Goal: Task Accomplishment & Management: Manage account settings

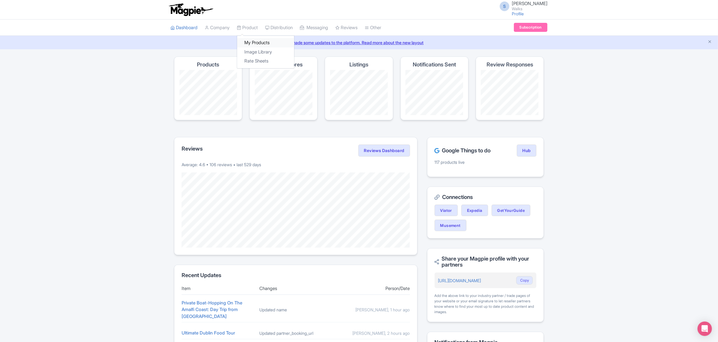
click at [254, 41] on link "My Products" at bounding box center [265, 42] width 57 height 9
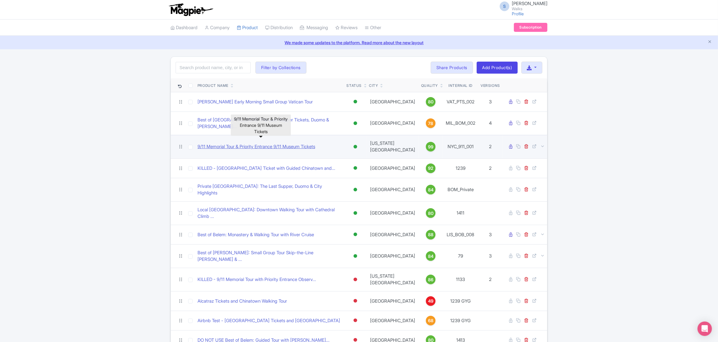
click at [311, 143] on link "9/11 Memorial Tour & Priority Entrance 9/11 Museum Tickets" at bounding box center [257, 146] width 118 height 7
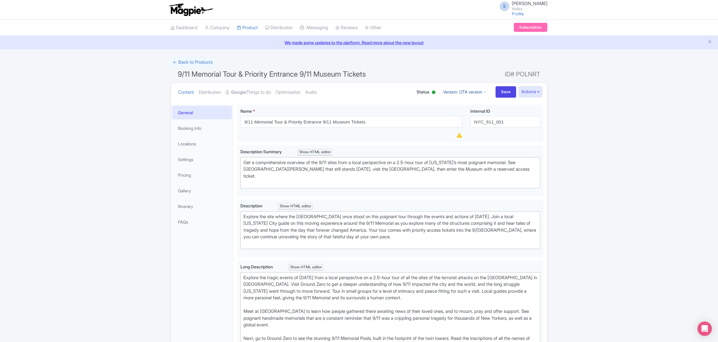
click at [472, 94] on link "Version: OTA version" at bounding box center [465, 92] width 52 height 12
click at [465, 127] on link "Viator version" at bounding box center [466, 124] width 57 height 9
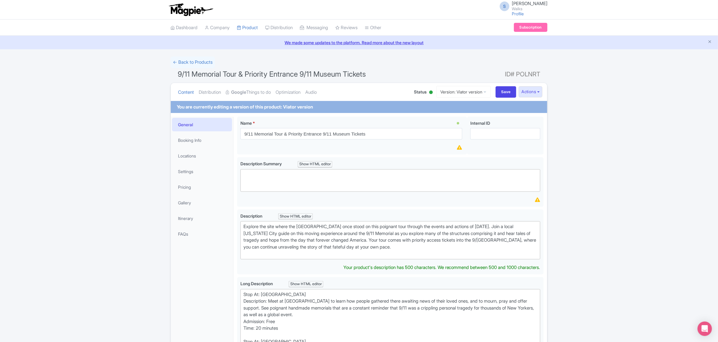
drag, startPoint x: 463, startPoint y: 249, endPoint x: 237, endPoint y: 223, distance: 228.3
type trix-editor "<div>Explore the site where the Twin Towers once stood on this poignant tour th…"
copy div "Explore the site where the [GEOGRAPHIC_DATA] once stood on this poignant tour t…"
